Goal: Task Accomplishment & Management: Complete application form

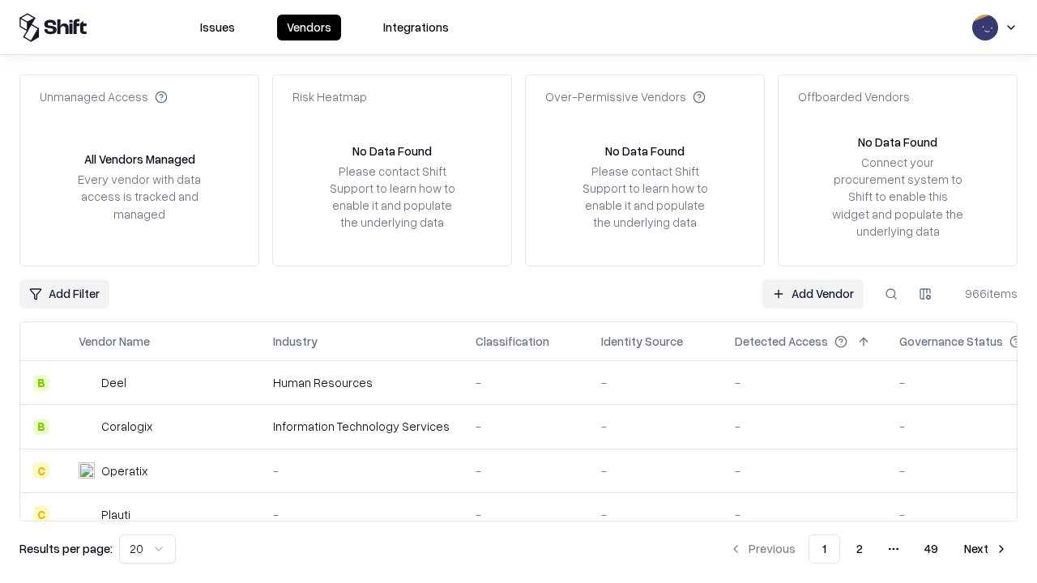
click at [813, 293] on link "Add Vendor" at bounding box center [812, 294] width 101 height 29
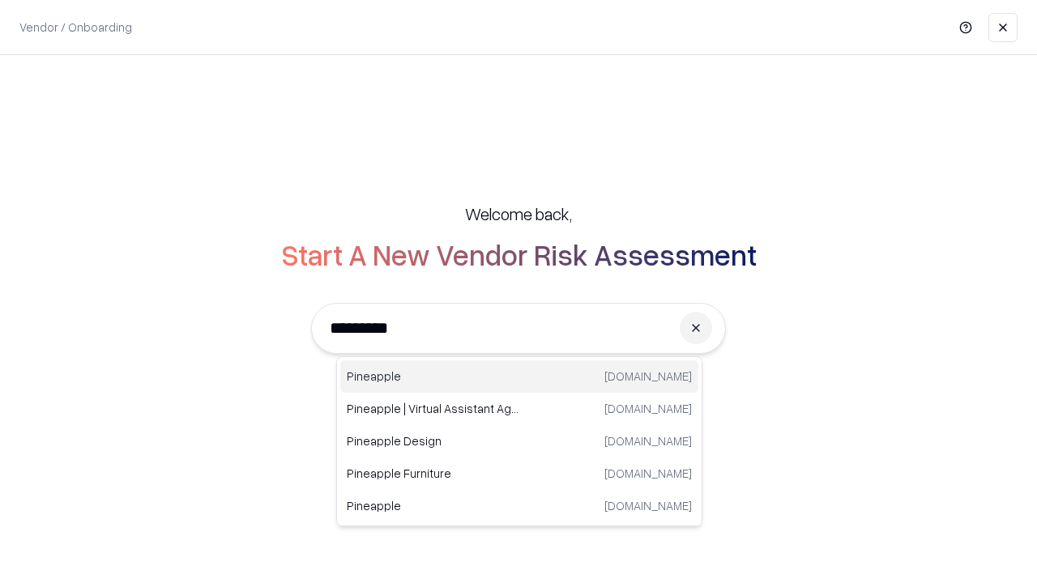
click at [519, 377] on div "Pineapple [DOMAIN_NAME]" at bounding box center [519, 377] width 358 height 32
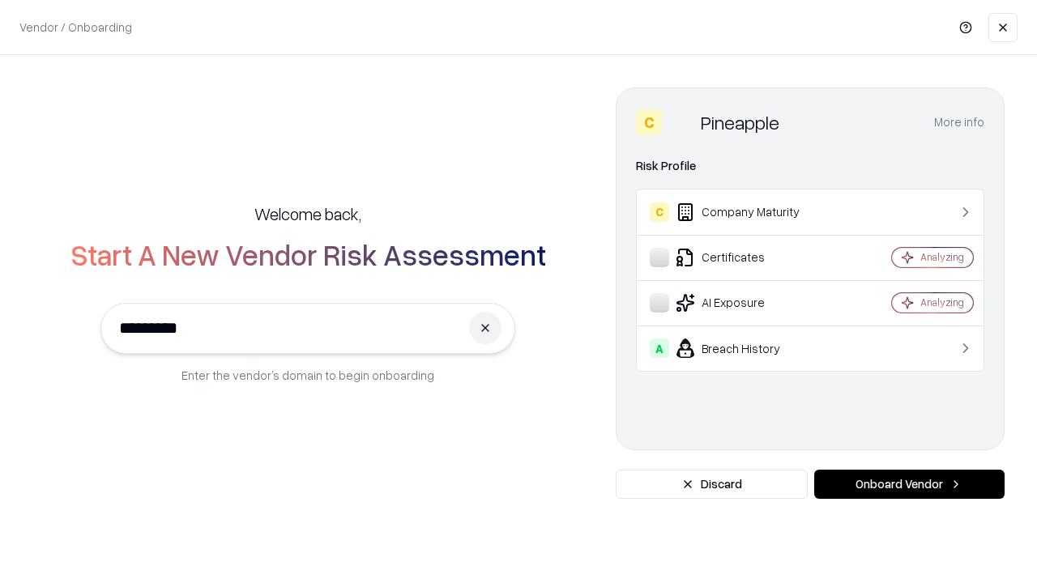
type input "*********"
click at [909, 485] on button "Onboard Vendor" at bounding box center [909, 484] width 190 height 29
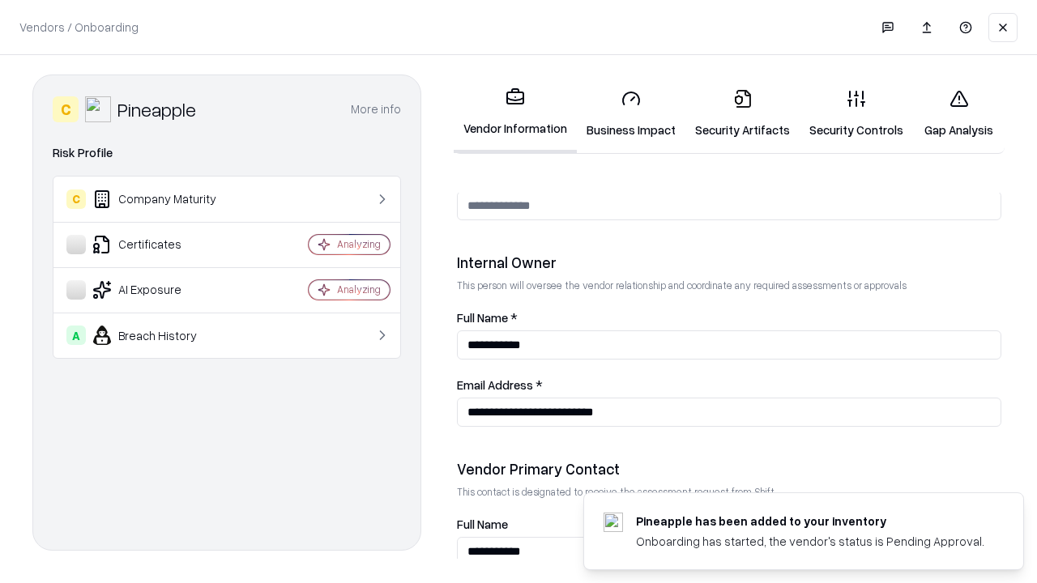
scroll to position [839, 0]
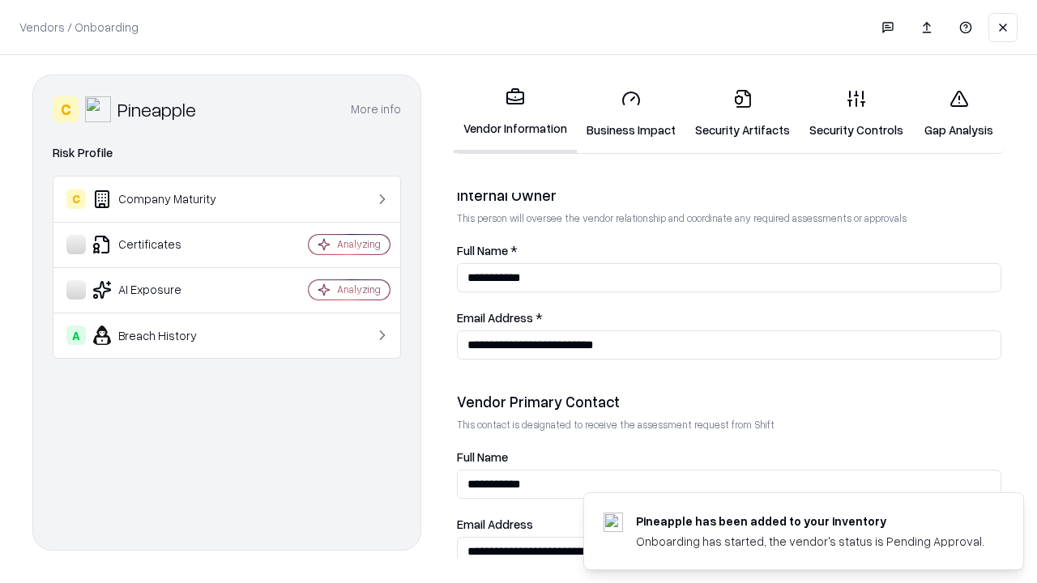
click at [631, 113] on link "Business Impact" at bounding box center [631, 113] width 109 height 75
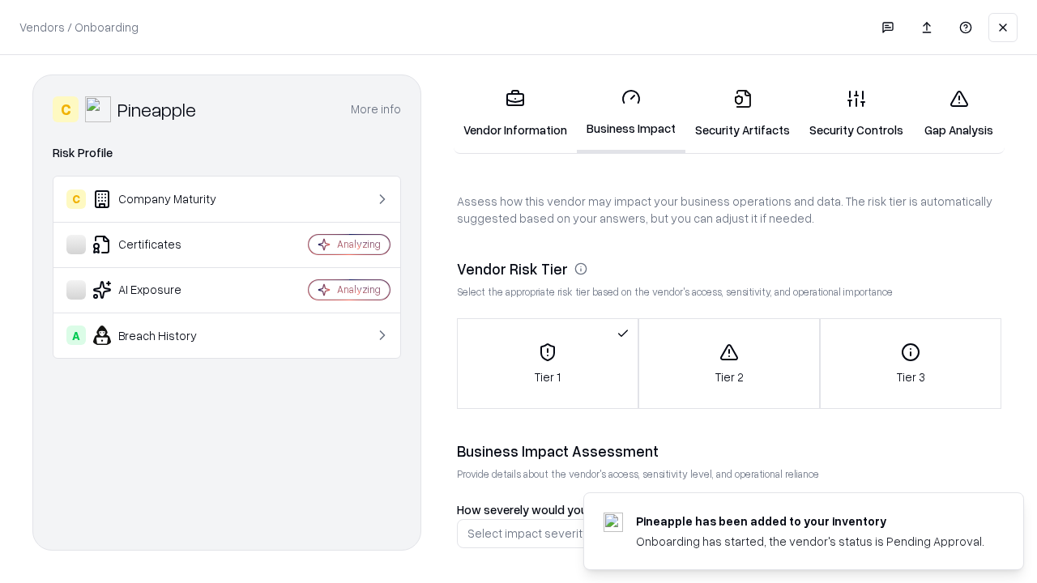
click at [742, 113] on link "Security Artifacts" at bounding box center [742, 113] width 114 height 75
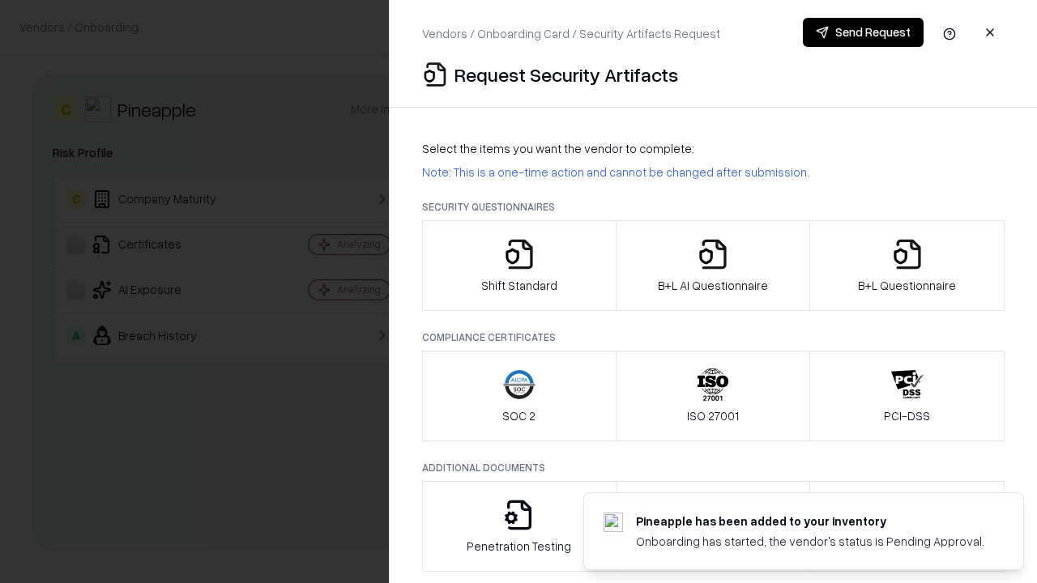
click at [519, 266] on icon "button" at bounding box center [519, 254] width 32 height 32
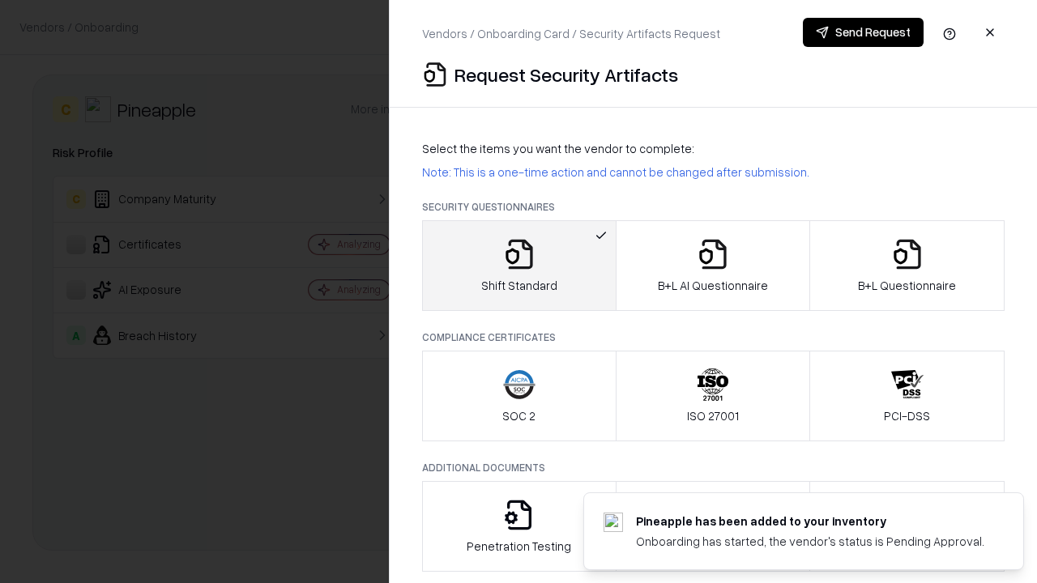
click at [863, 32] on button "Send Request" at bounding box center [863, 32] width 121 height 29
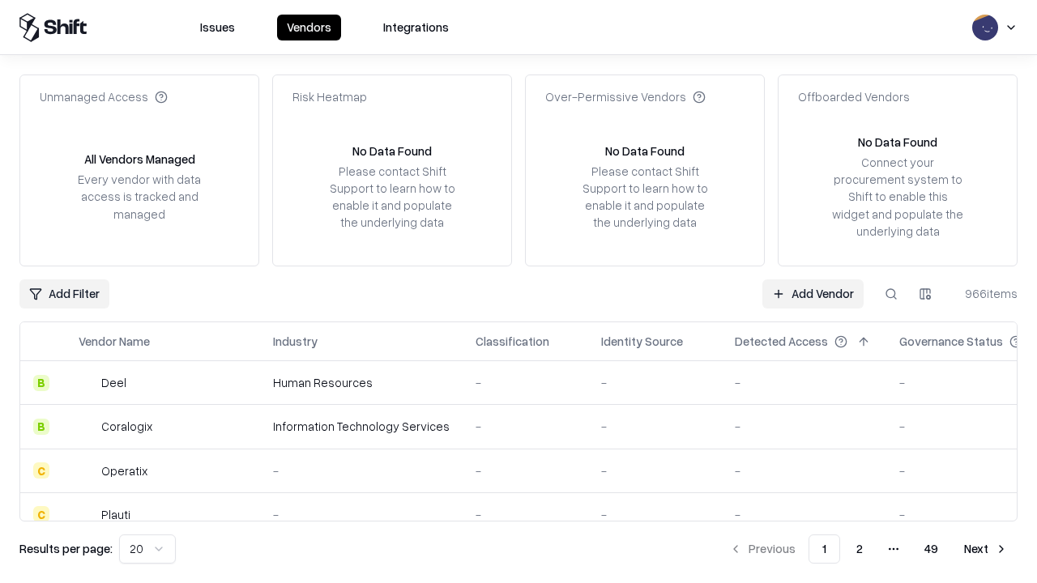
click at [891, 293] on button at bounding box center [891, 294] width 29 height 29
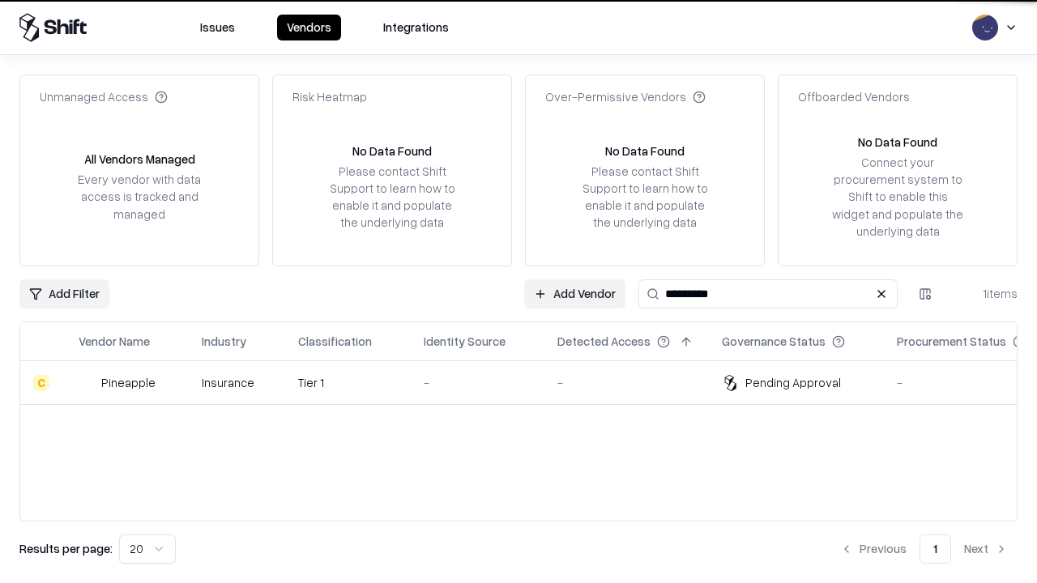
type input "*********"
click at [528, 382] on div "-" at bounding box center [478, 382] width 108 height 17
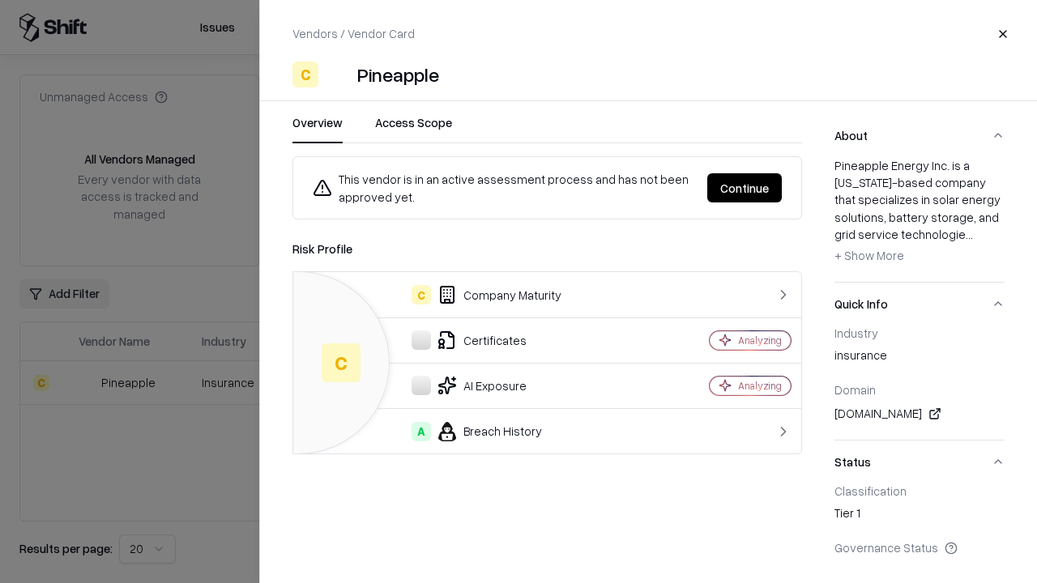
click at [745, 188] on button "Continue" at bounding box center [744, 187] width 75 height 29
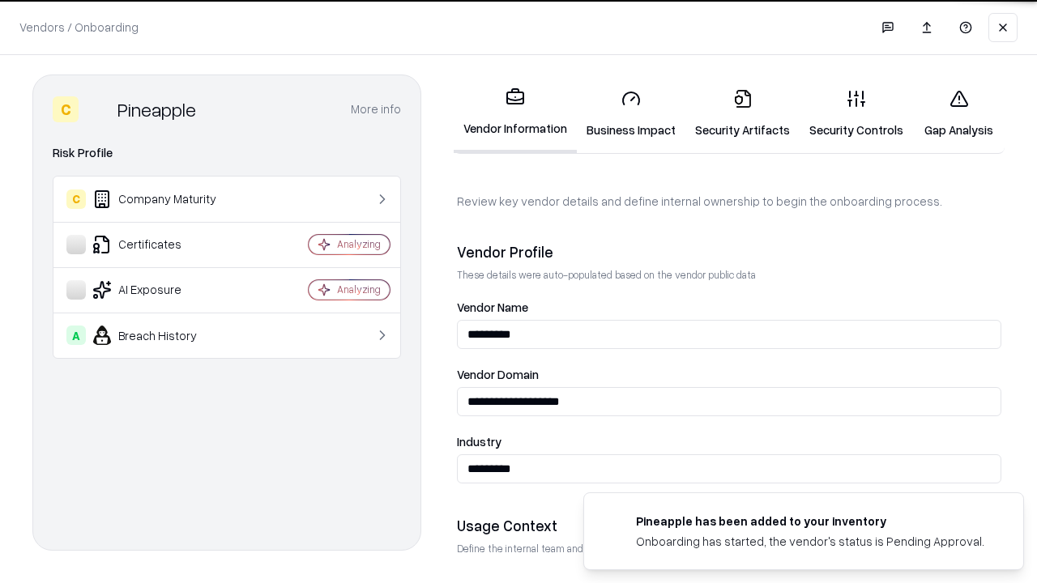
click at [742, 113] on link "Security Artifacts" at bounding box center [742, 113] width 114 height 75
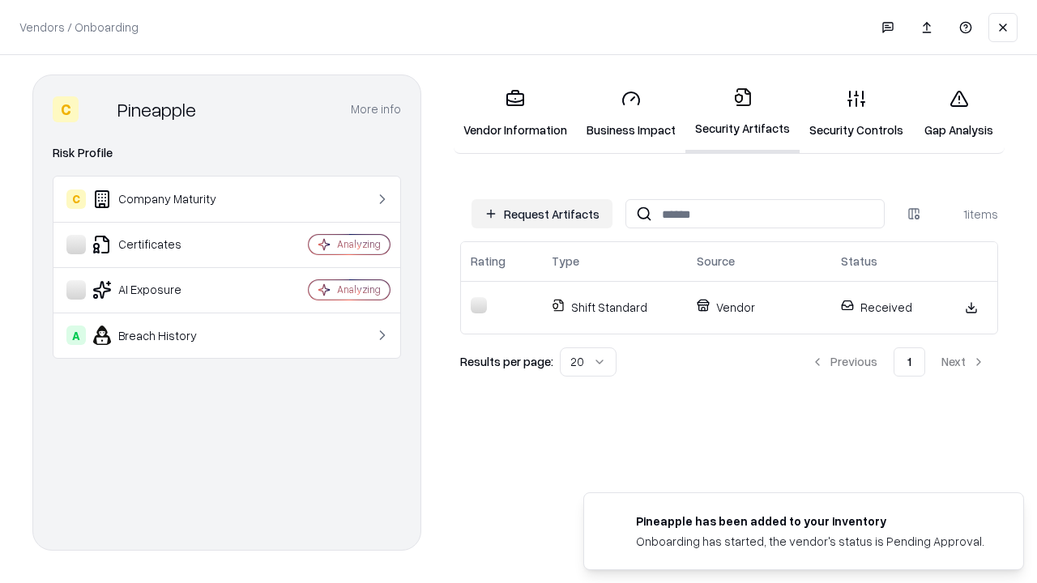
click at [959, 113] on link "Gap Analysis" at bounding box center [959, 113] width 92 height 75
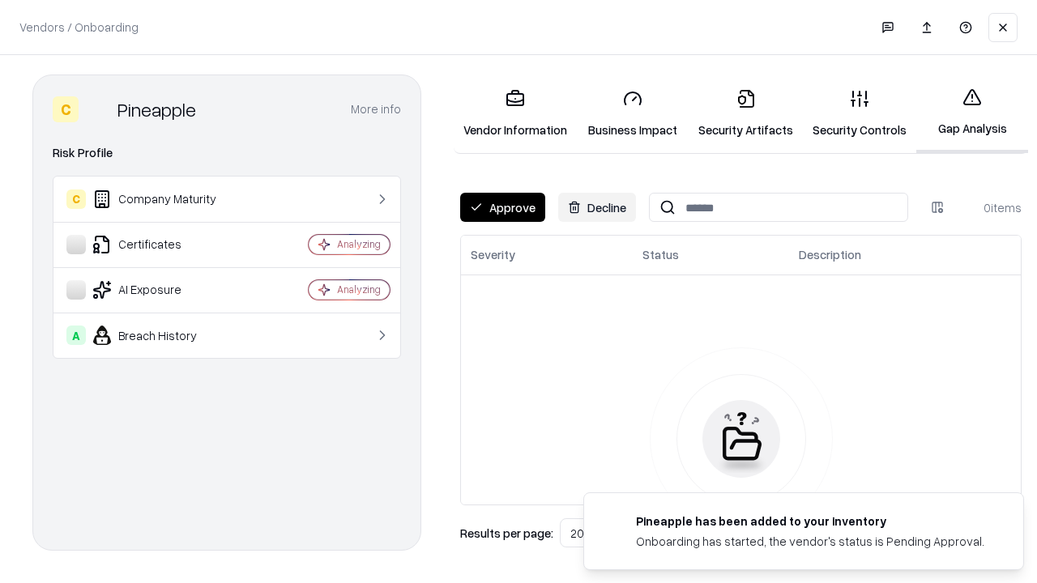
click at [502, 207] on button "Approve" at bounding box center [502, 207] width 85 height 29
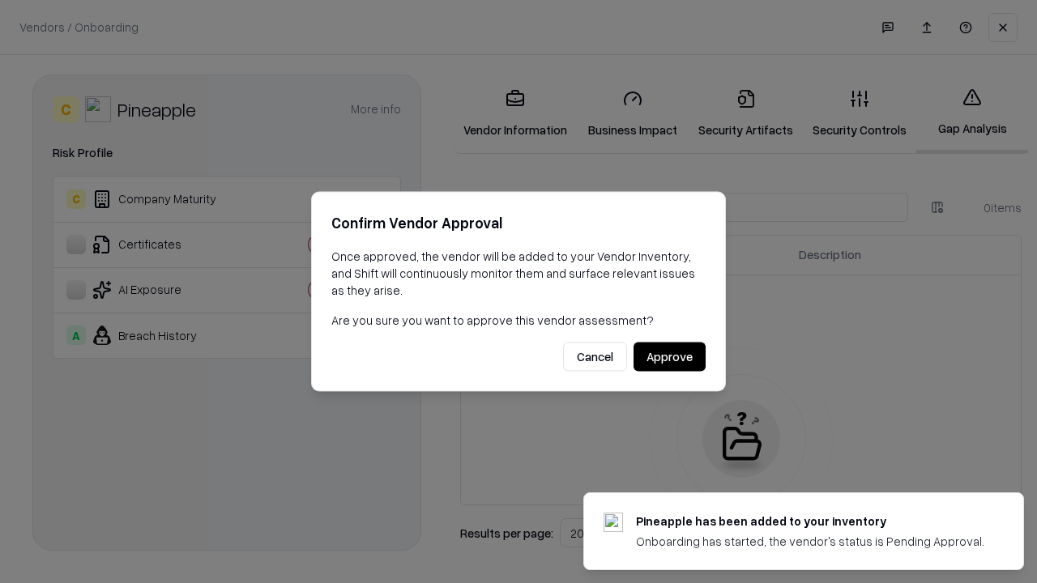
click at [669, 357] on button "Approve" at bounding box center [670, 357] width 72 height 29
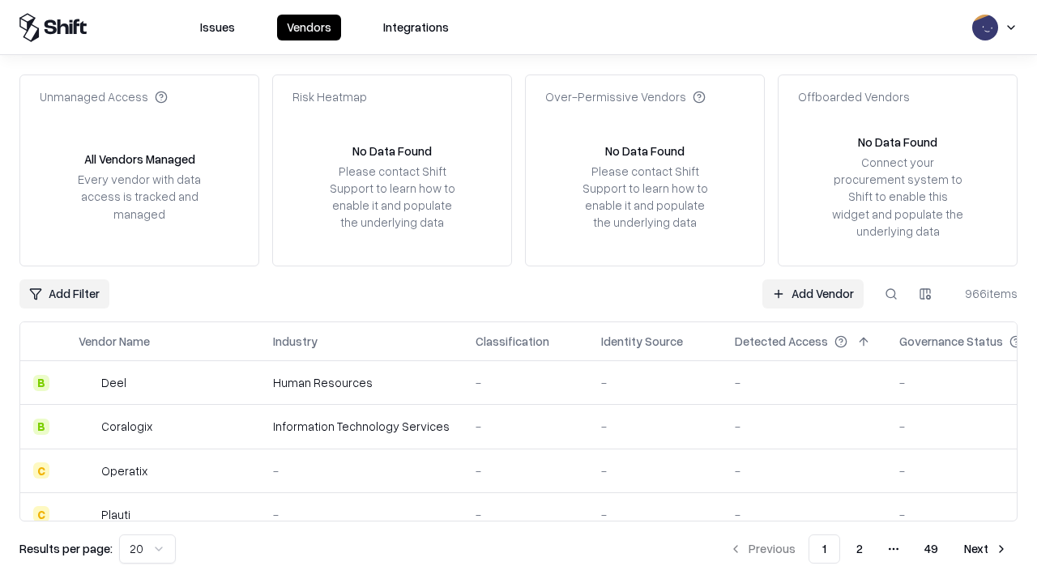
type input "*********"
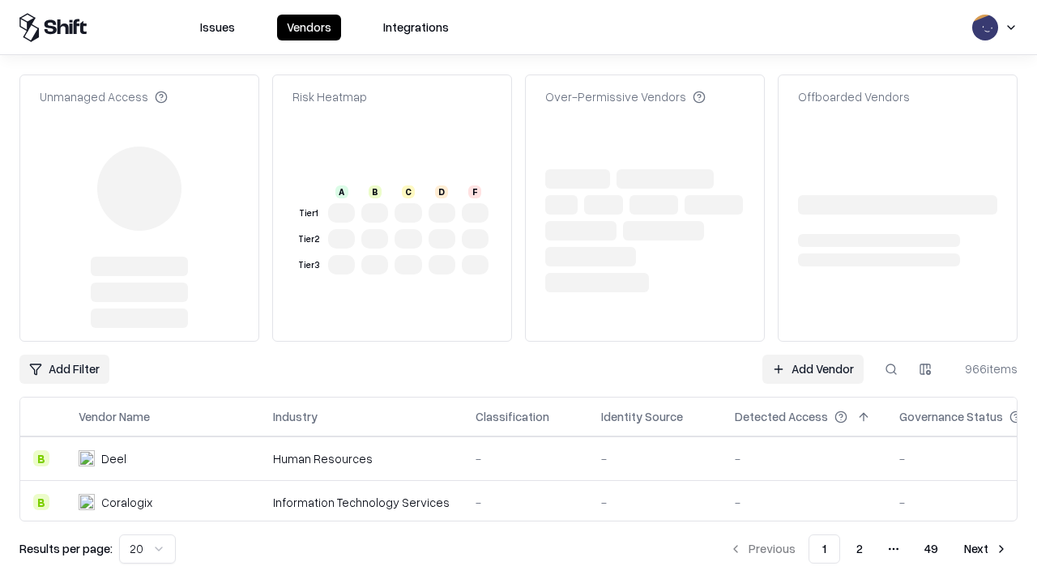
click at [813, 355] on link "Add Vendor" at bounding box center [812, 369] width 101 height 29
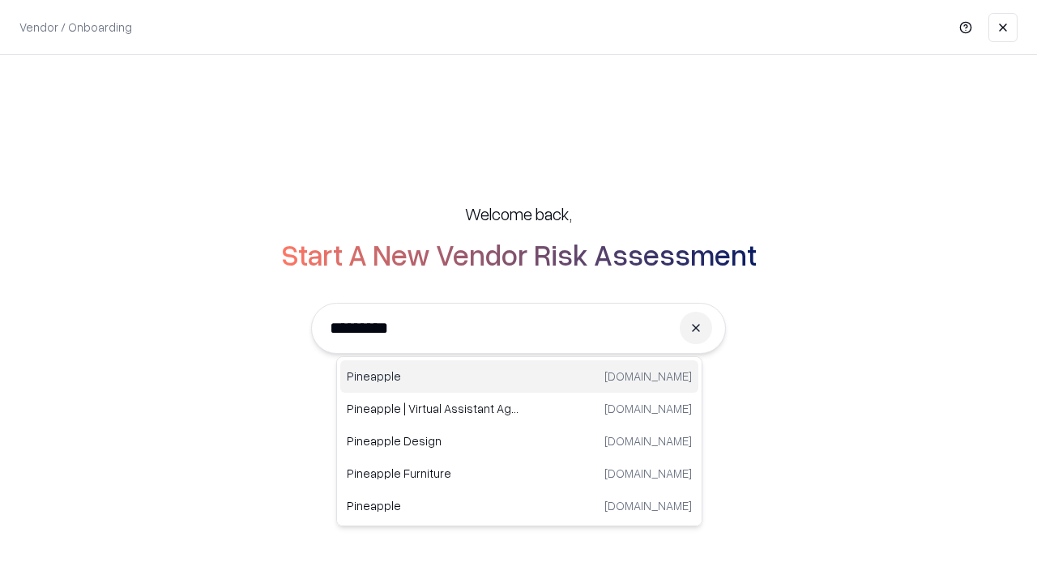
click at [519, 377] on div "Pineapple [DOMAIN_NAME]" at bounding box center [519, 377] width 358 height 32
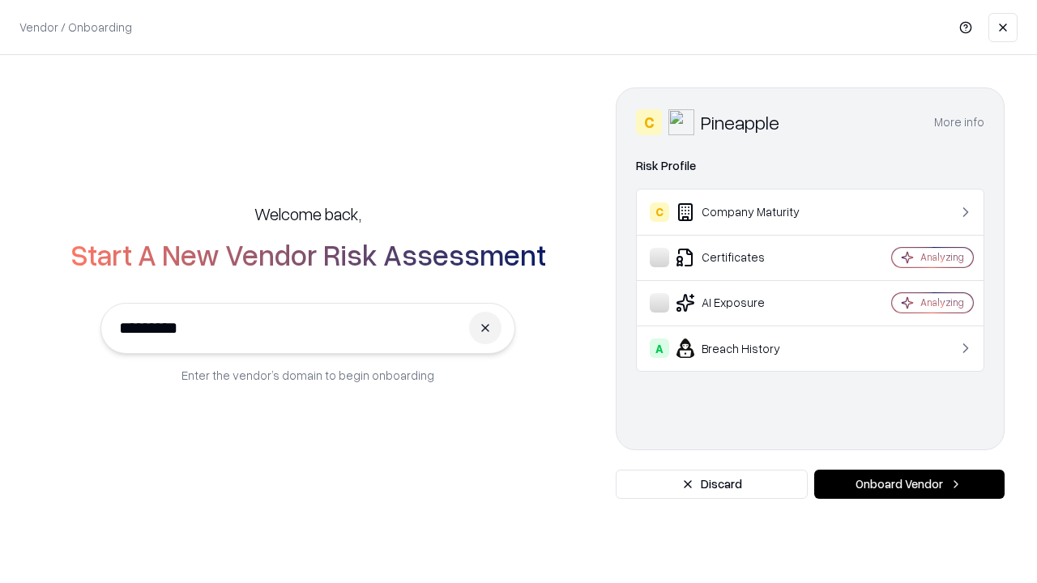
type input "*********"
click at [909, 485] on button "Onboard Vendor" at bounding box center [909, 484] width 190 height 29
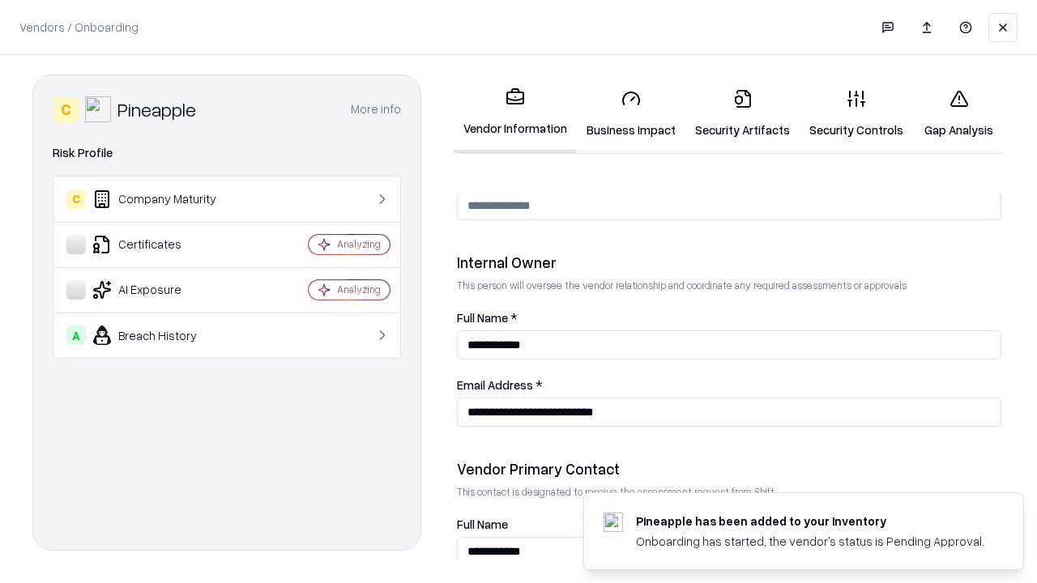
scroll to position [839, 0]
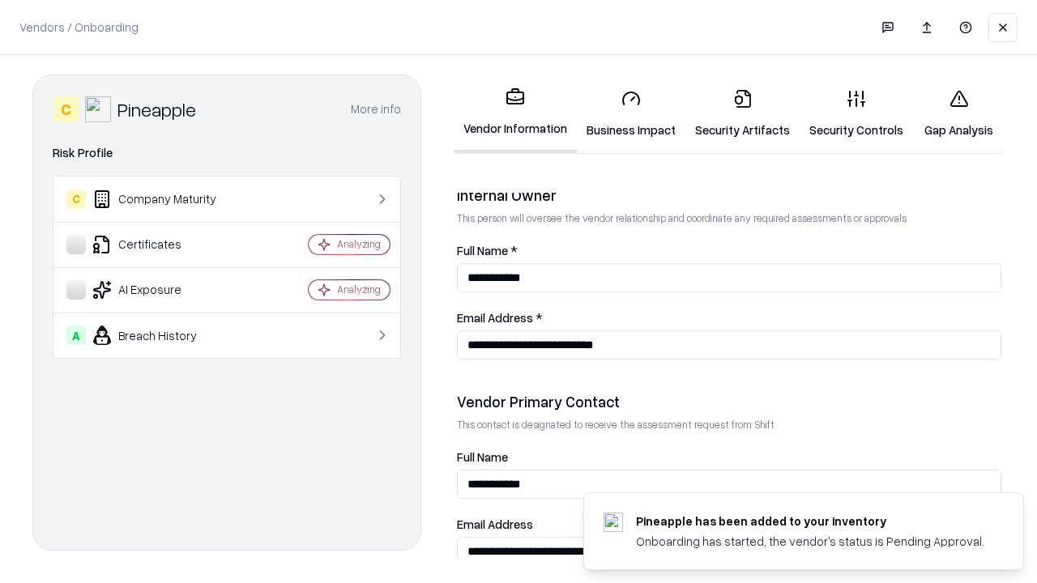
click at [959, 113] on link "Gap Analysis" at bounding box center [959, 113] width 92 height 75
